Goal: Task Accomplishment & Management: Manage account settings

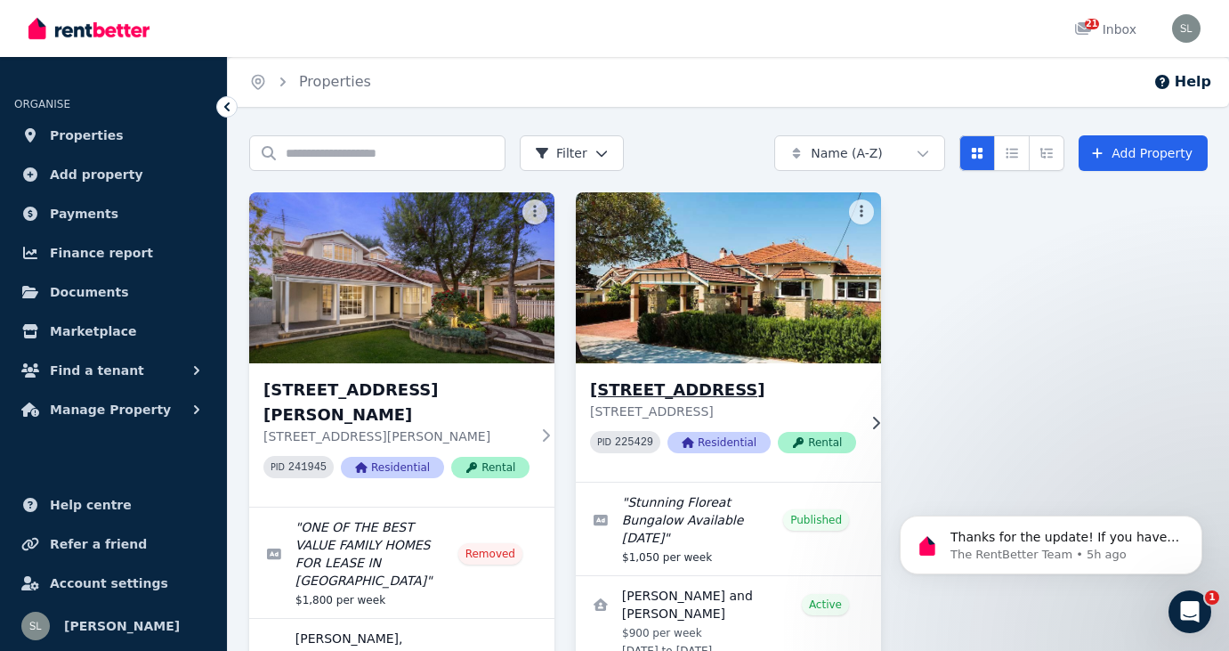
click at [722, 441] on span "Residential" at bounding box center [719, 442] width 103 height 21
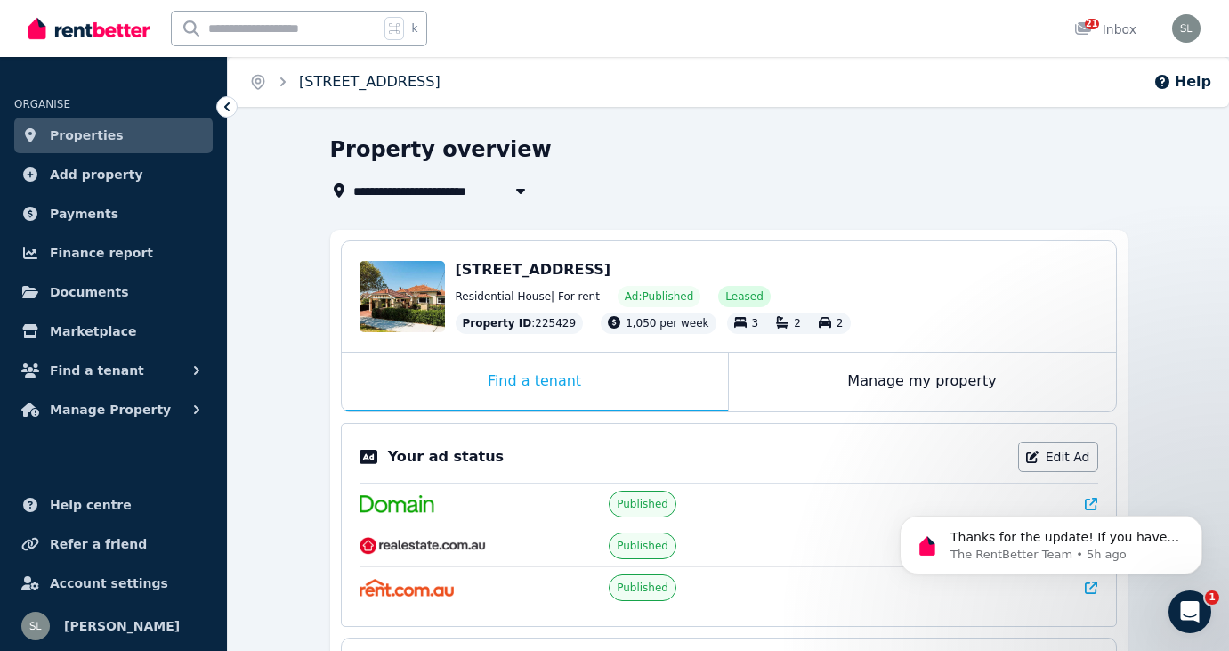
click at [381, 87] on link "[STREET_ADDRESS]" at bounding box center [370, 81] width 142 height 17
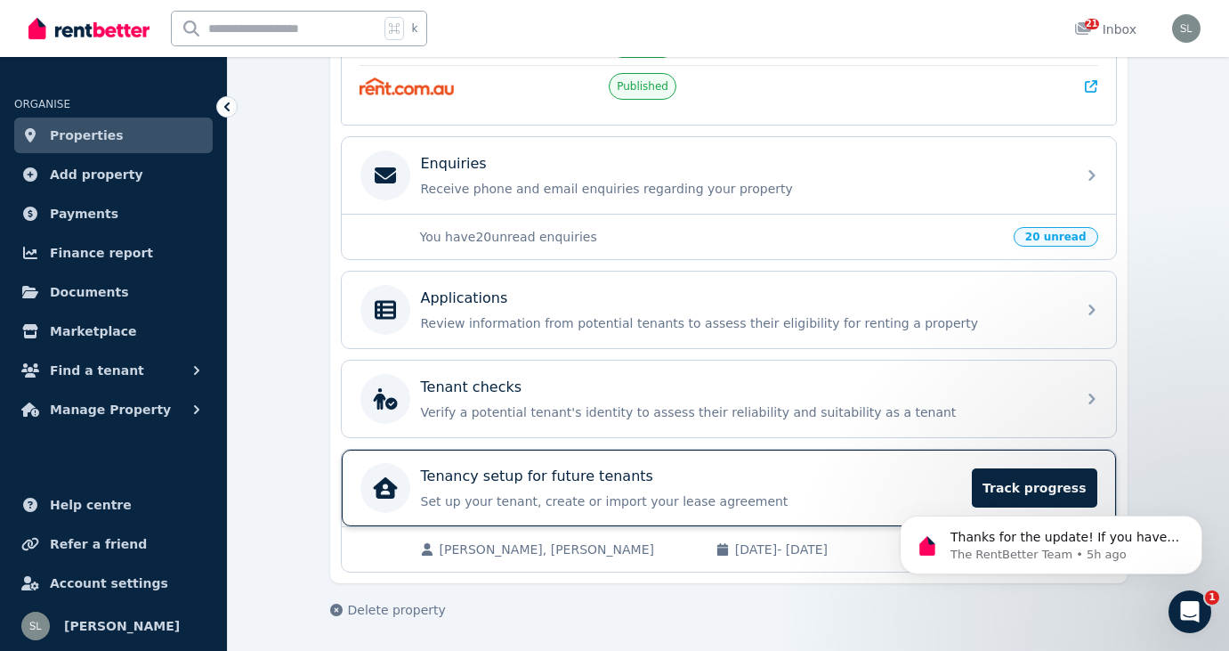
scroll to position [494, 0]
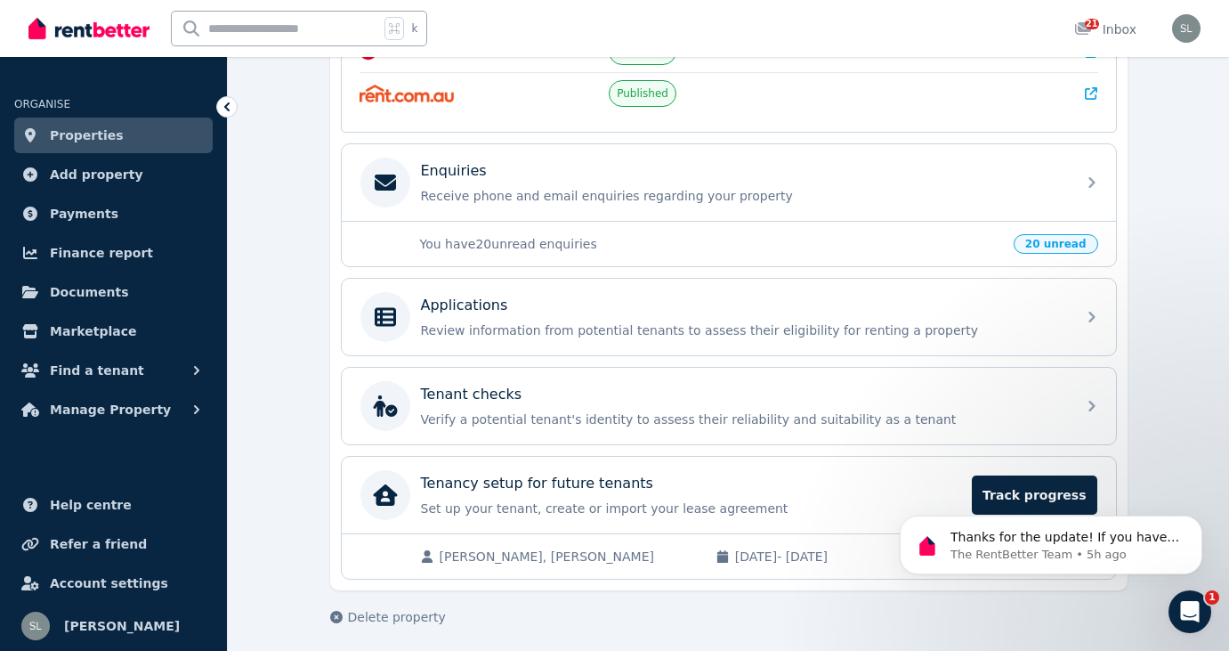
click at [676, 603] on div "**********" at bounding box center [729, 133] width 798 height 984
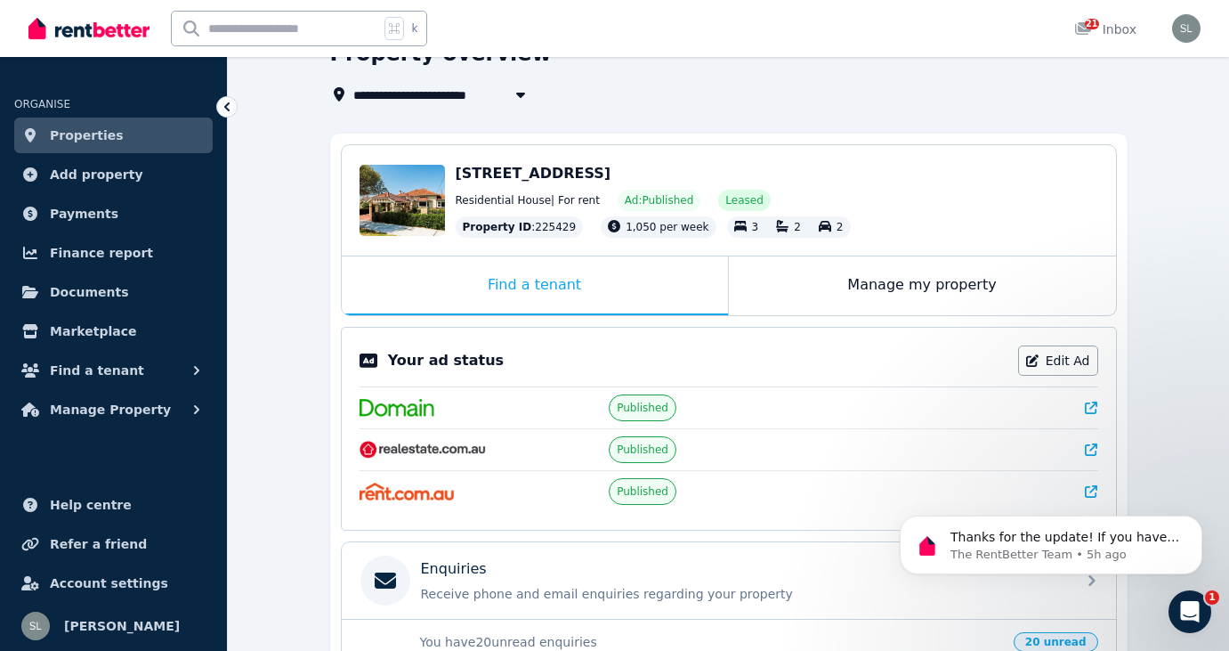
scroll to position [85, 0]
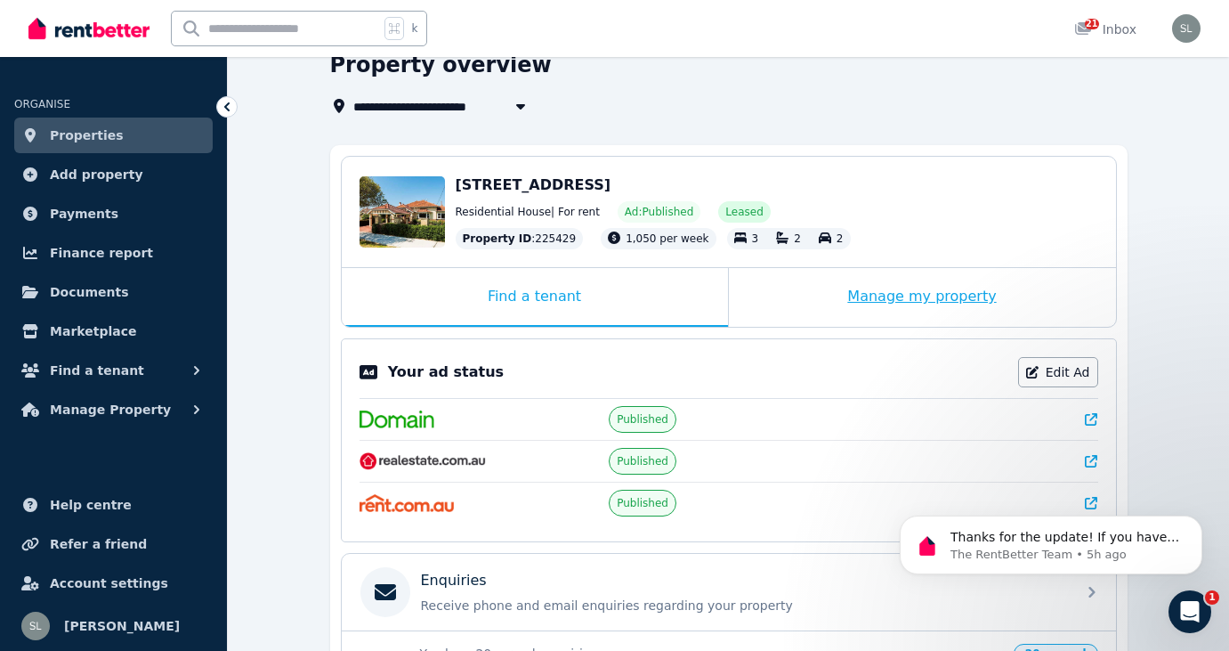
click at [831, 293] on div "Manage my property" at bounding box center [922, 297] width 387 height 59
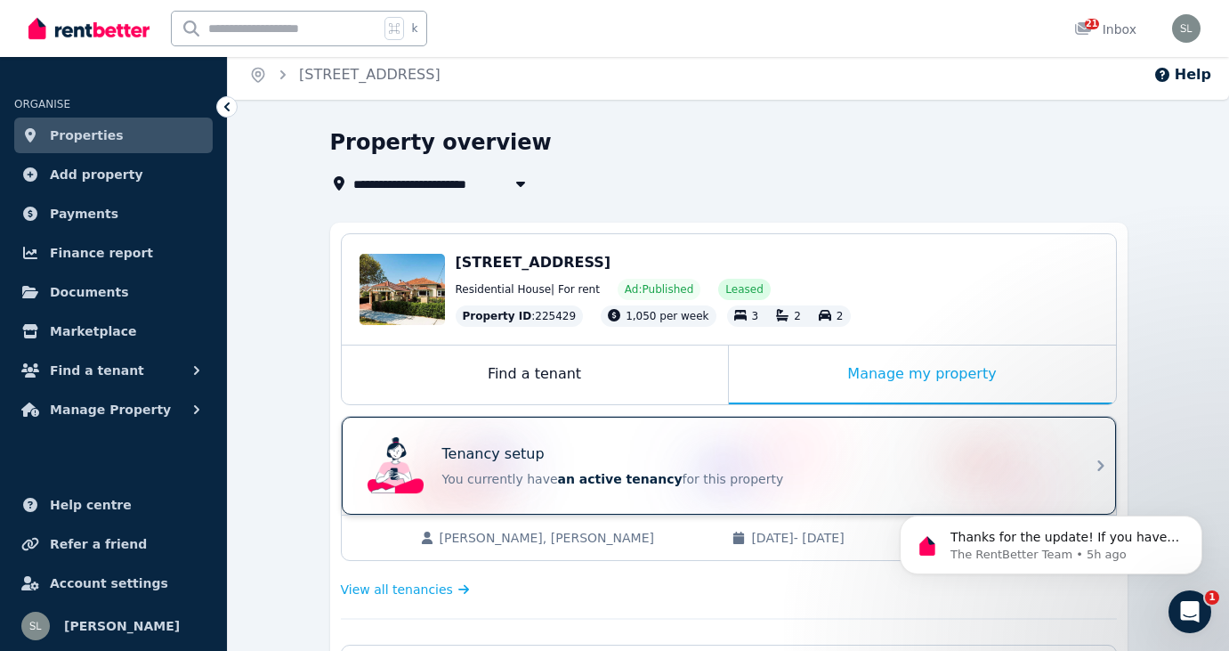
scroll to position [0, 0]
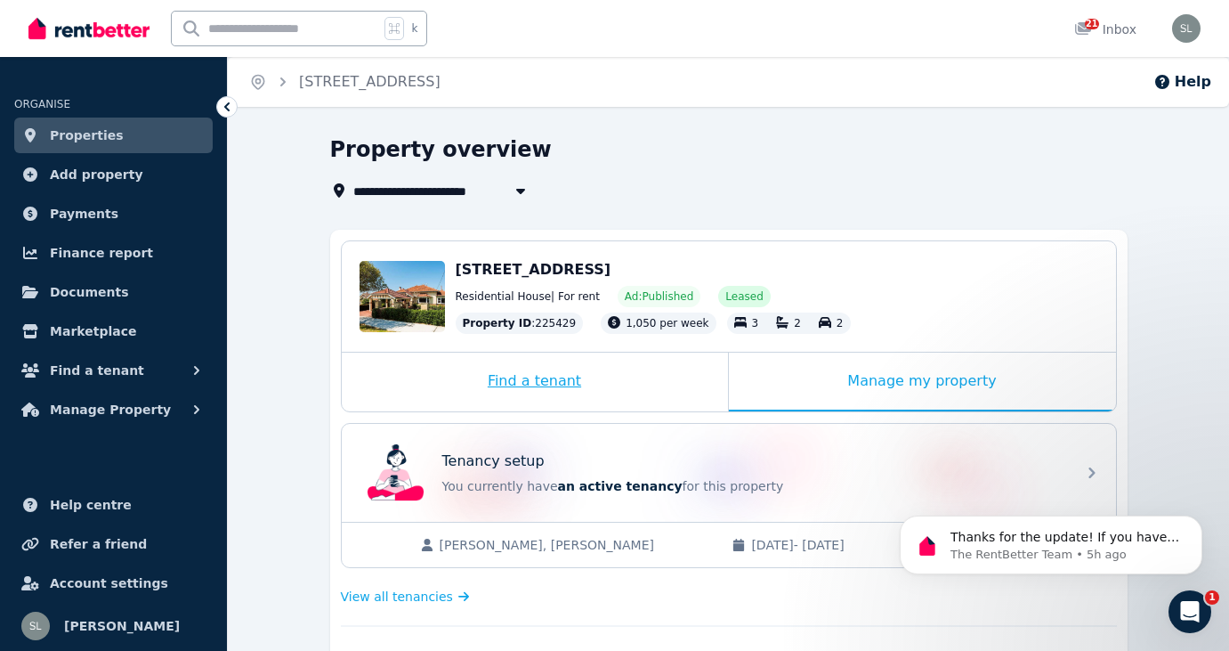
click at [544, 377] on div "Find a tenant" at bounding box center [535, 381] width 386 height 59
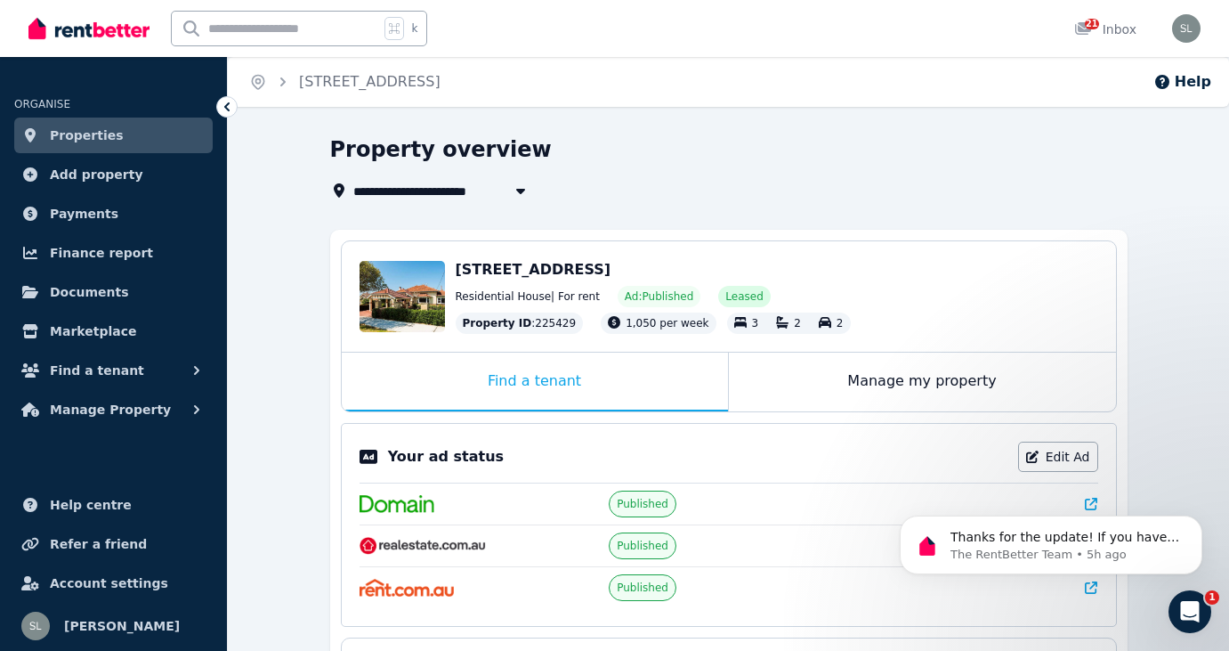
click at [103, 138] on span "Properties" at bounding box center [87, 135] width 74 height 21
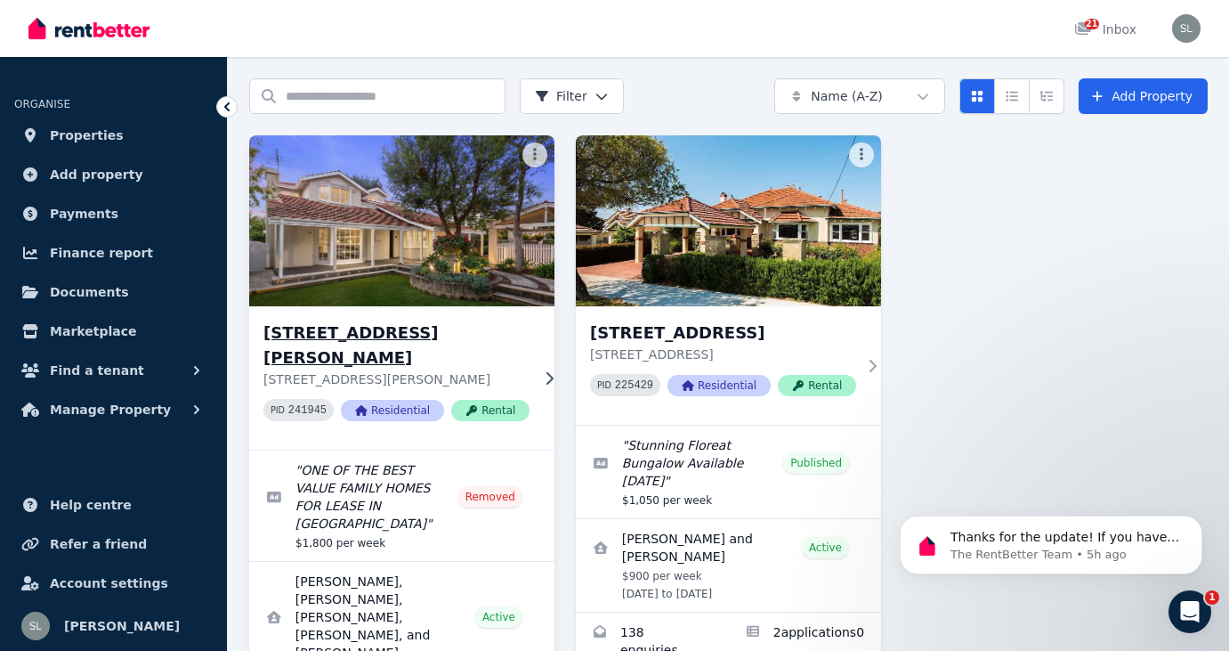
scroll to position [80, 0]
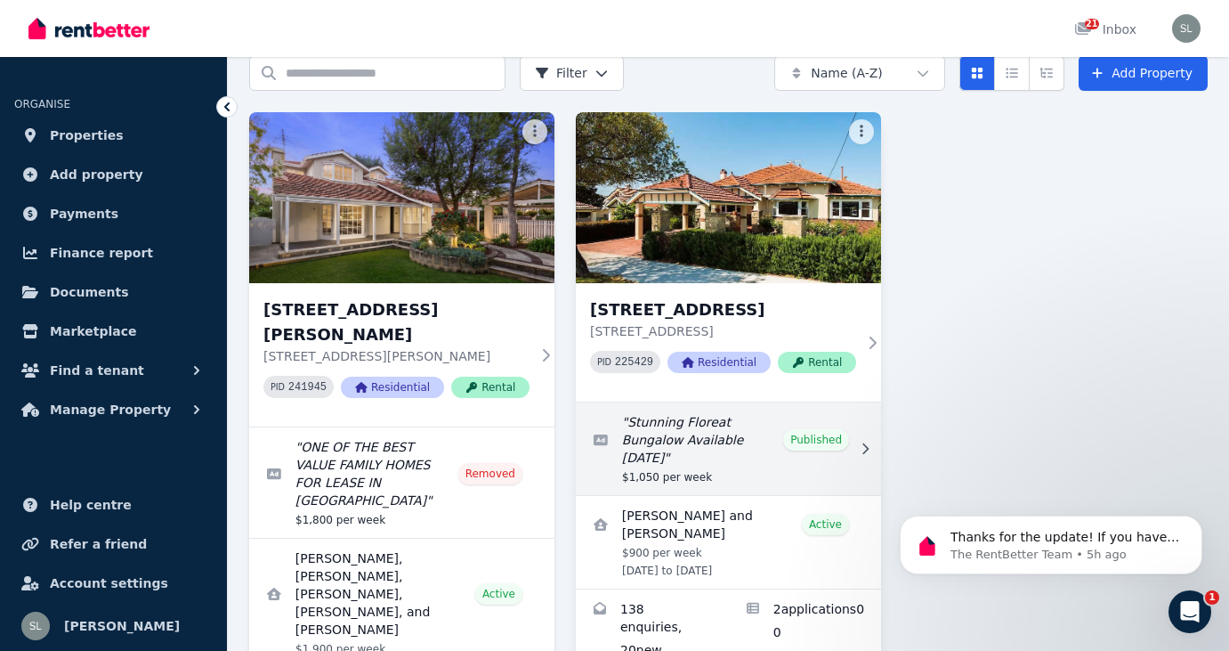
click at [864, 448] on icon at bounding box center [865, 448] width 18 height 12
click at [841, 436] on link "Edit listing: Stunning Floreat Bungalow Available 20 September" at bounding box center [728, 448] width 305 height 93
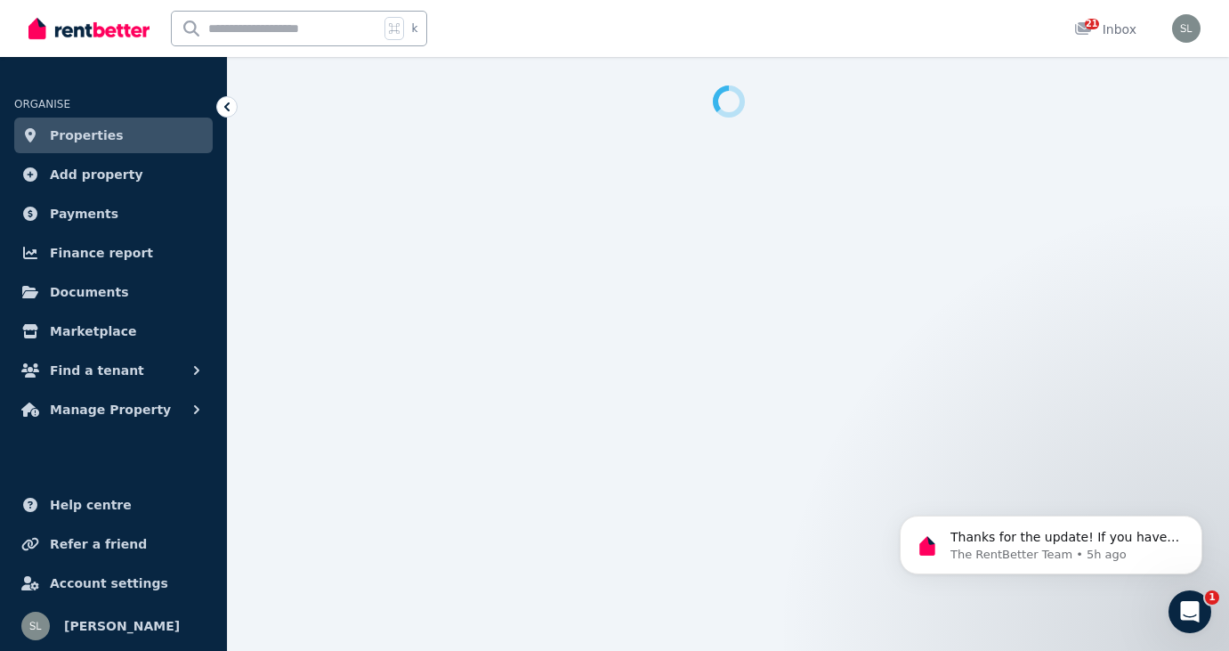
select select "**********"
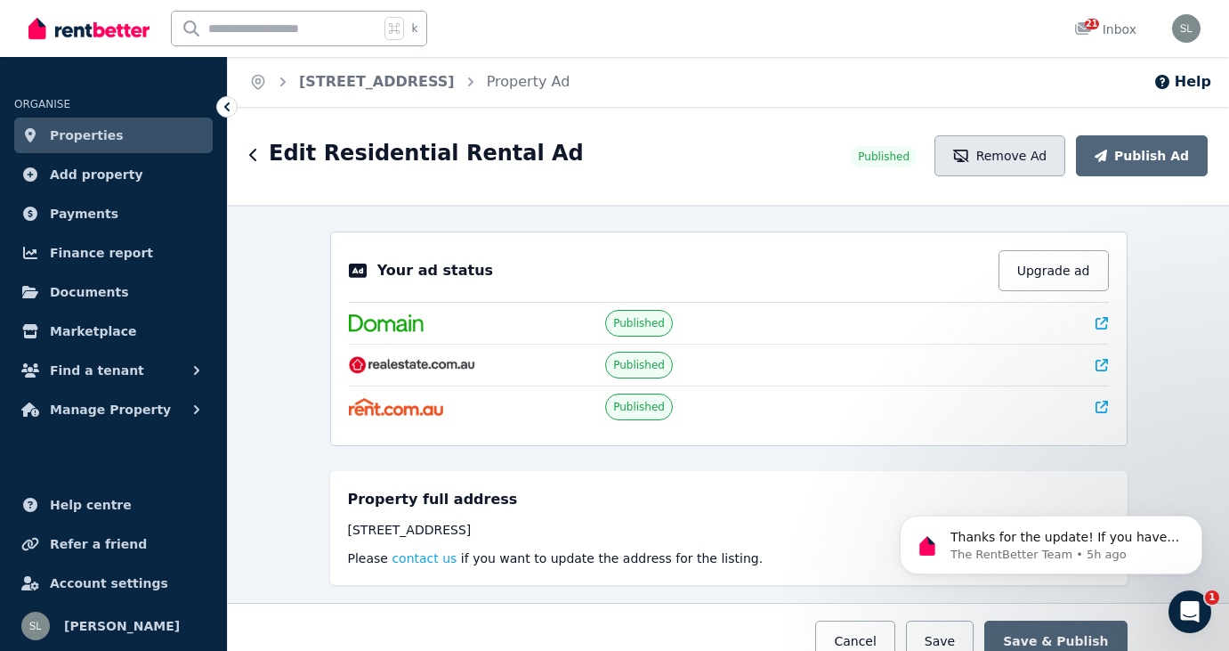
click at [997, 156] on button "Remove Ad" at bounding box center [1000, 155] width 131 height 41
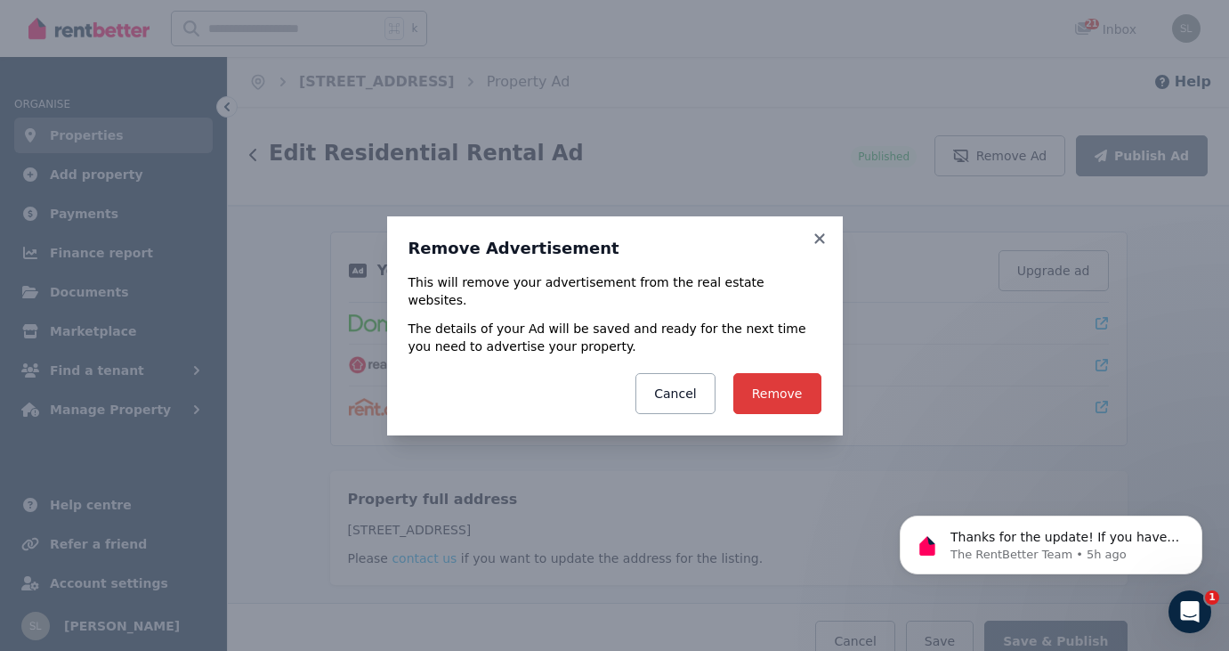
click at [782, 382] on button "Remove" at bounding box center [777, 393] width 88 height 41
